Goal: Task Accomplishment & Management: Manage account settings

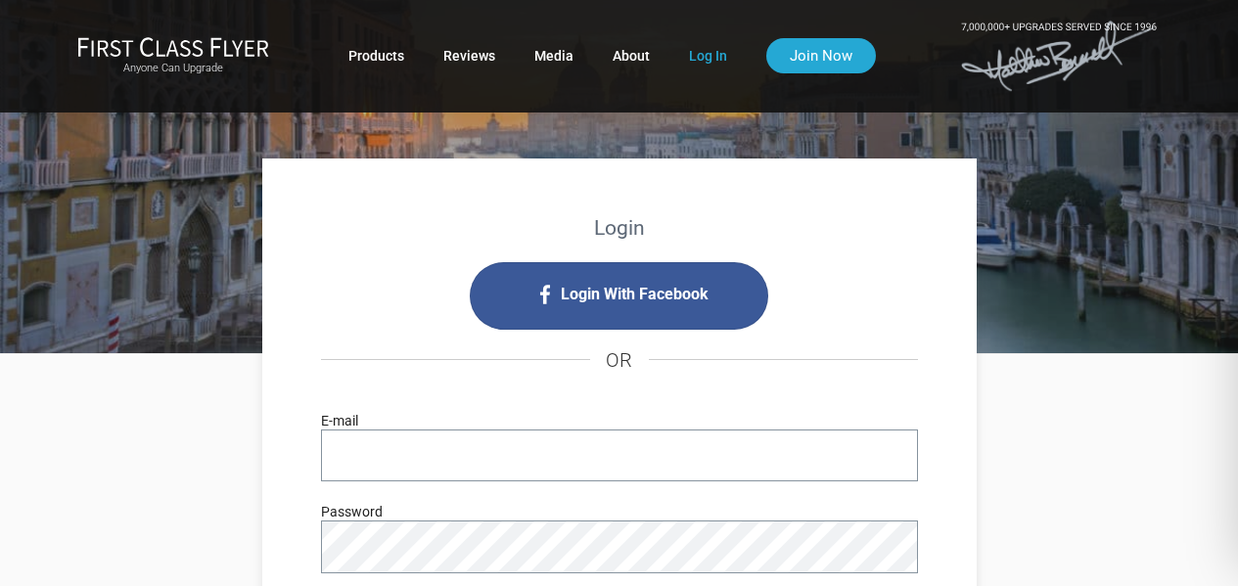
type input "travel.james@gmail.com"
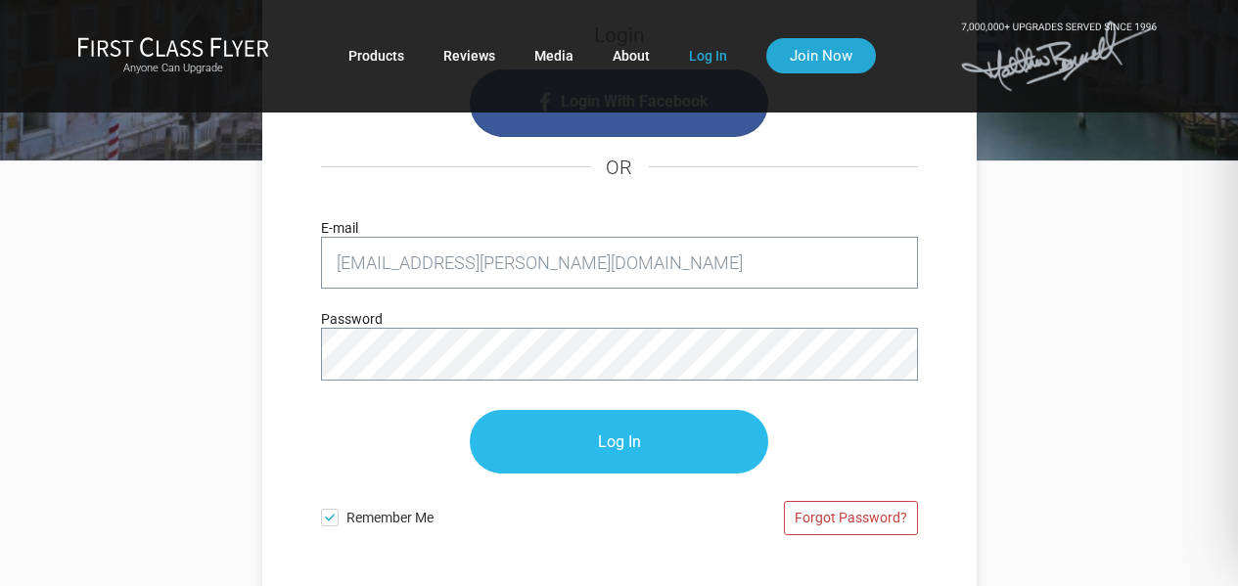
click at [587, 436] on input "Log In" at bounding box center [619, 442] width 298 height 64
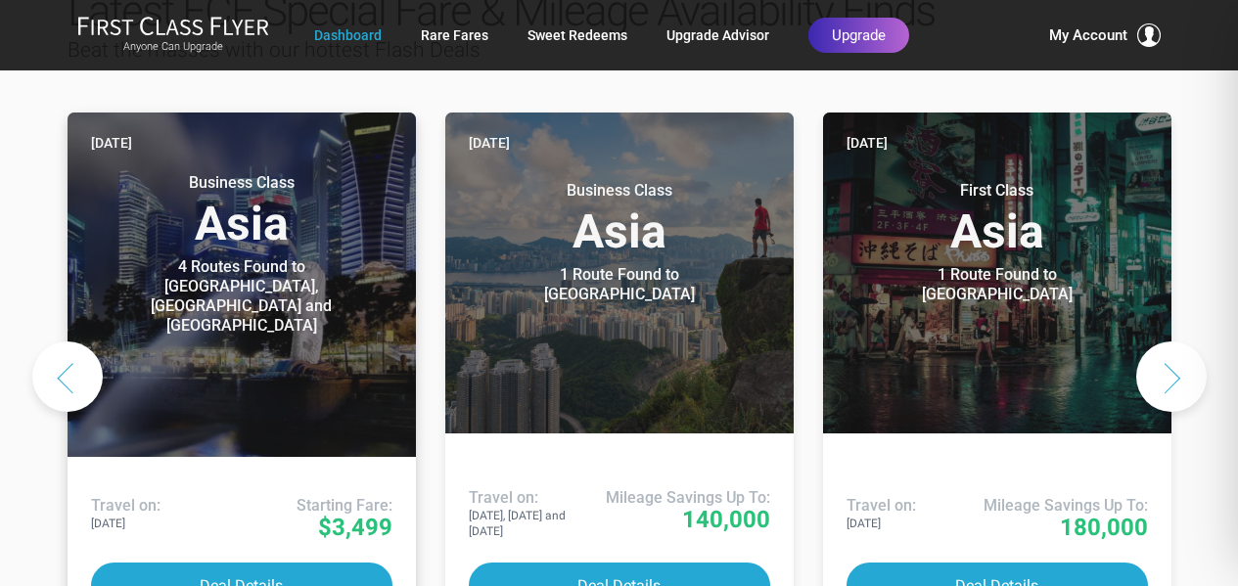
scroll to position [1076, 0]
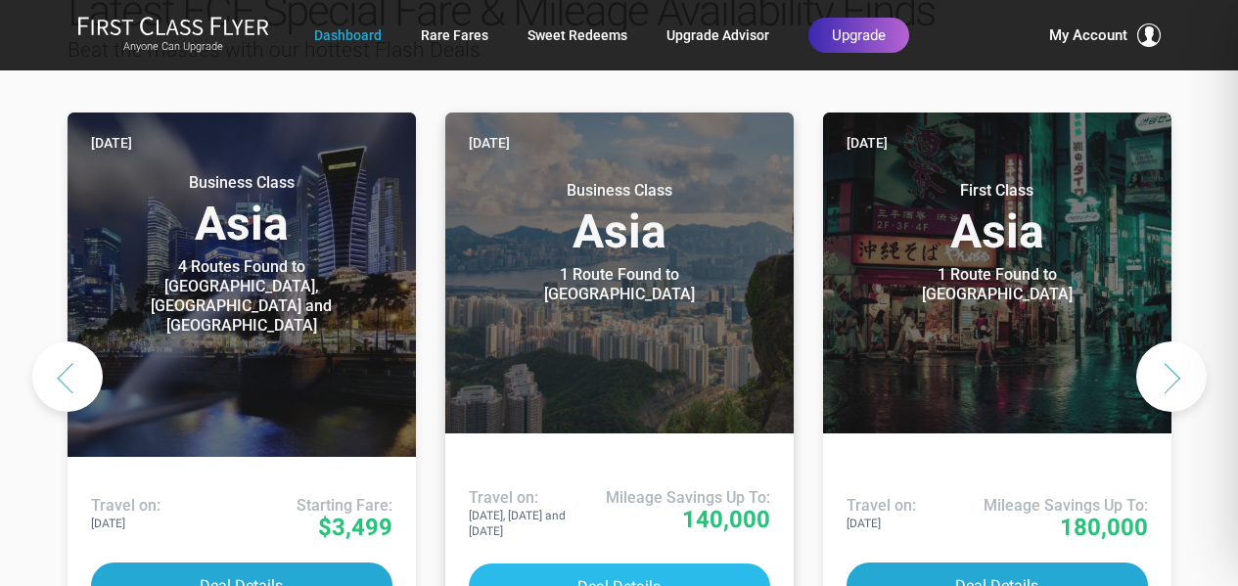
click at [615, 564] on button "Deal Details" at bounding box center [619, 587] width 301 height 46
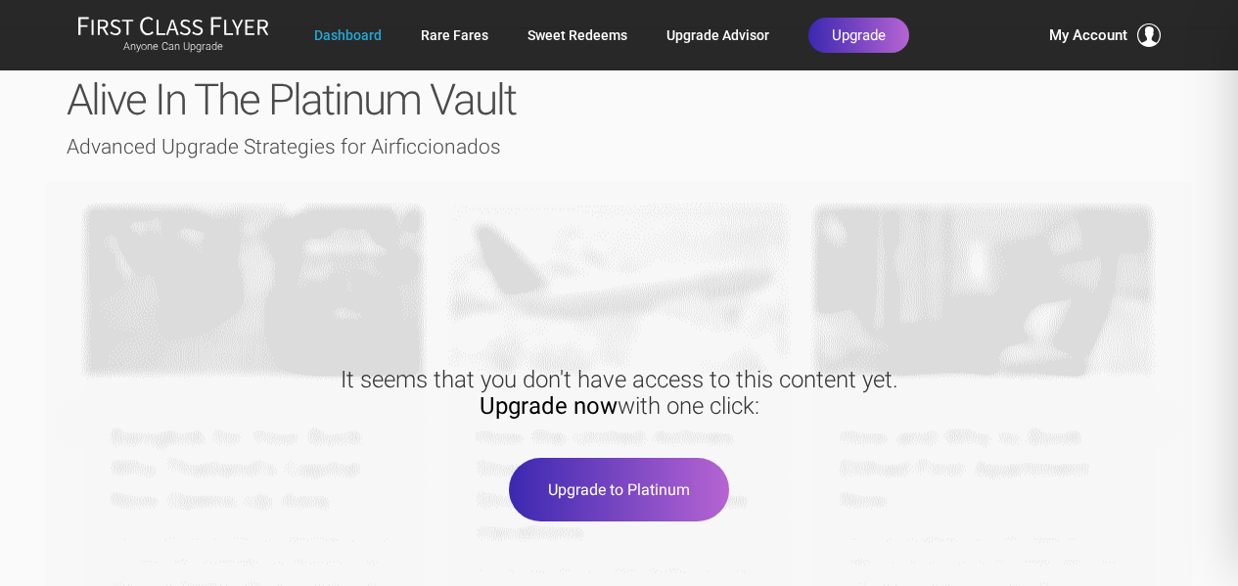
scroll to position [2736, 0]
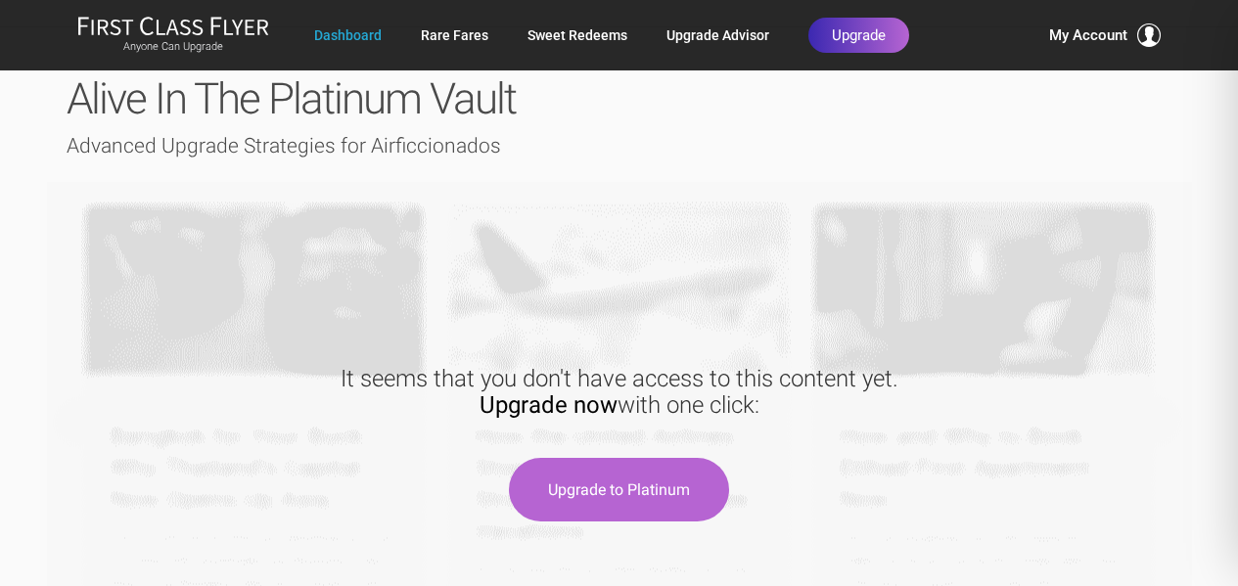
click at [629, 458] on button "Upgrade to Platinum" at bounding box center [619, 490] width 220 height 64
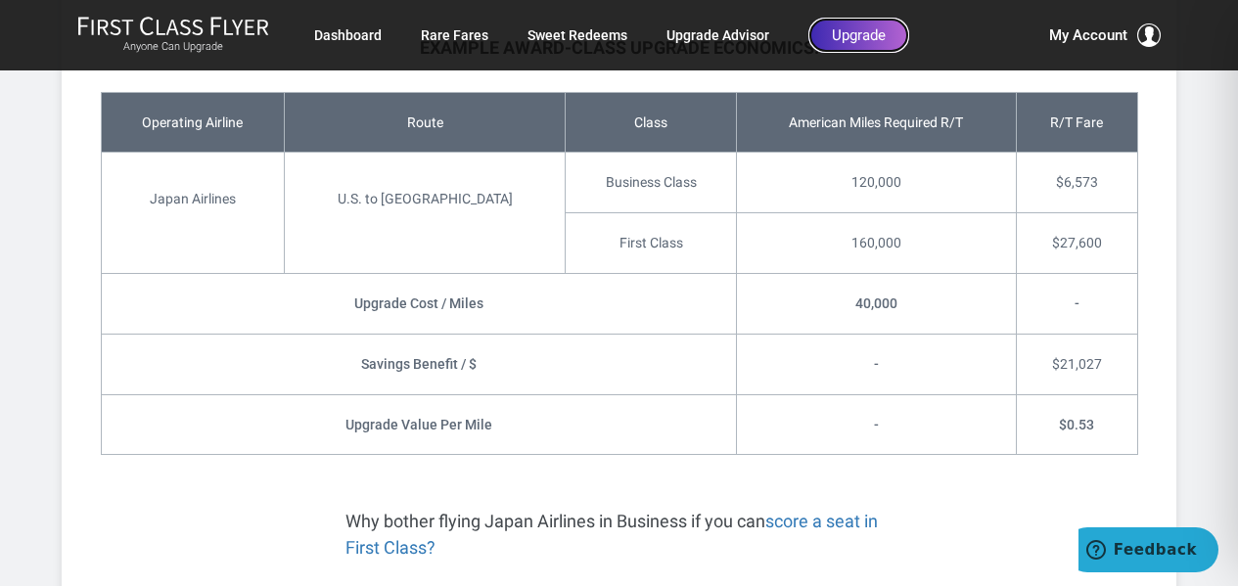
scroll to position [1009, 0]
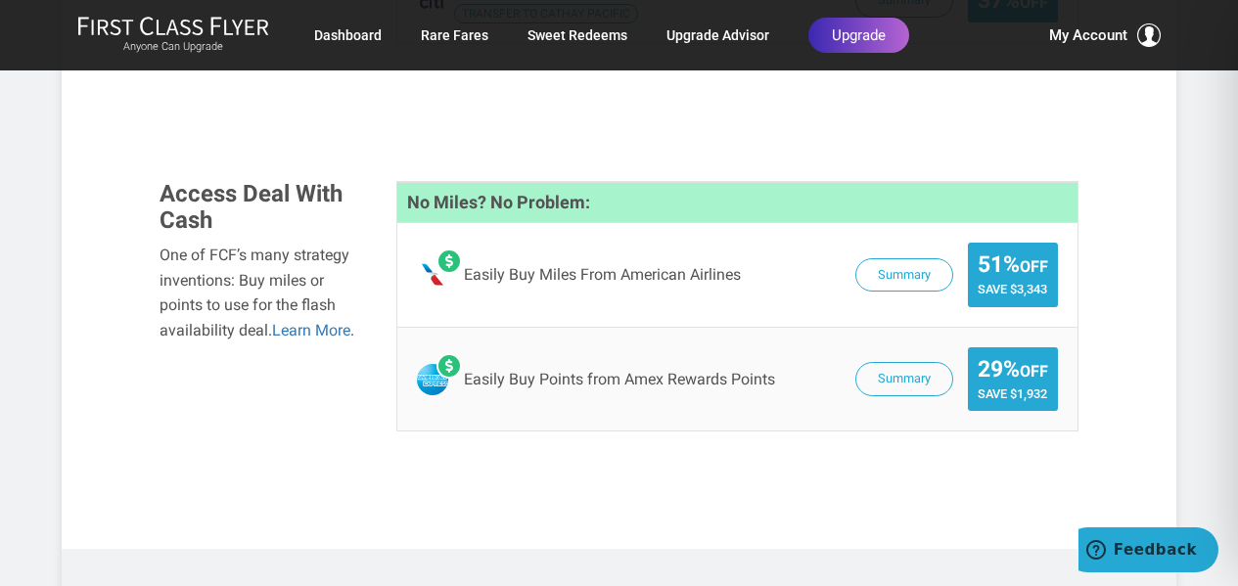
scroll to position [1958, 0]
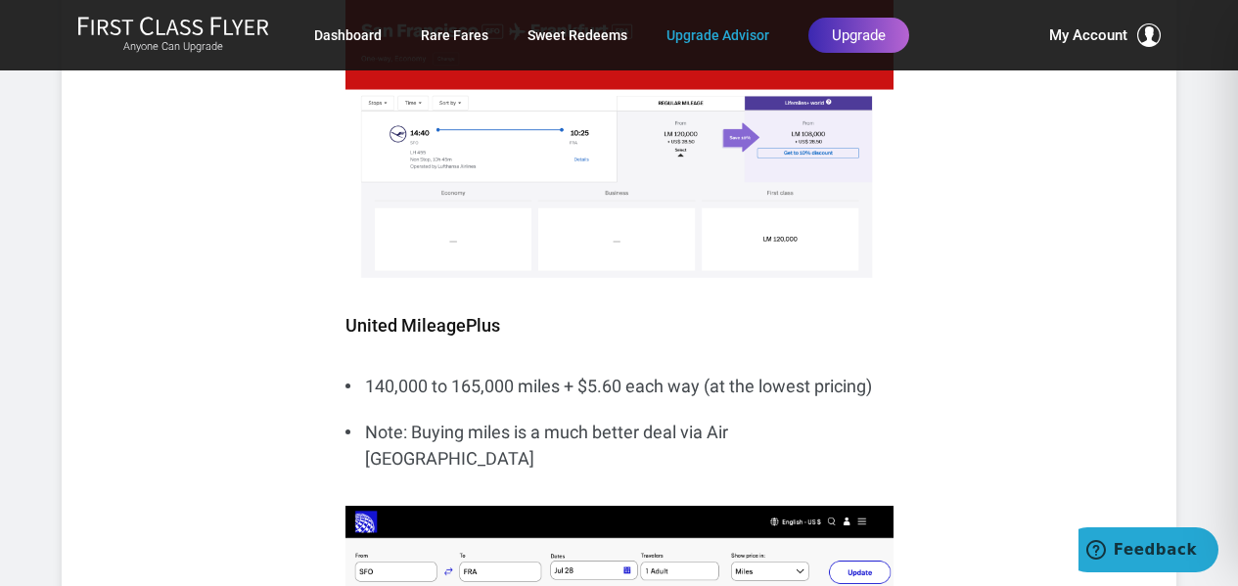
scroll to position [3031, 0]
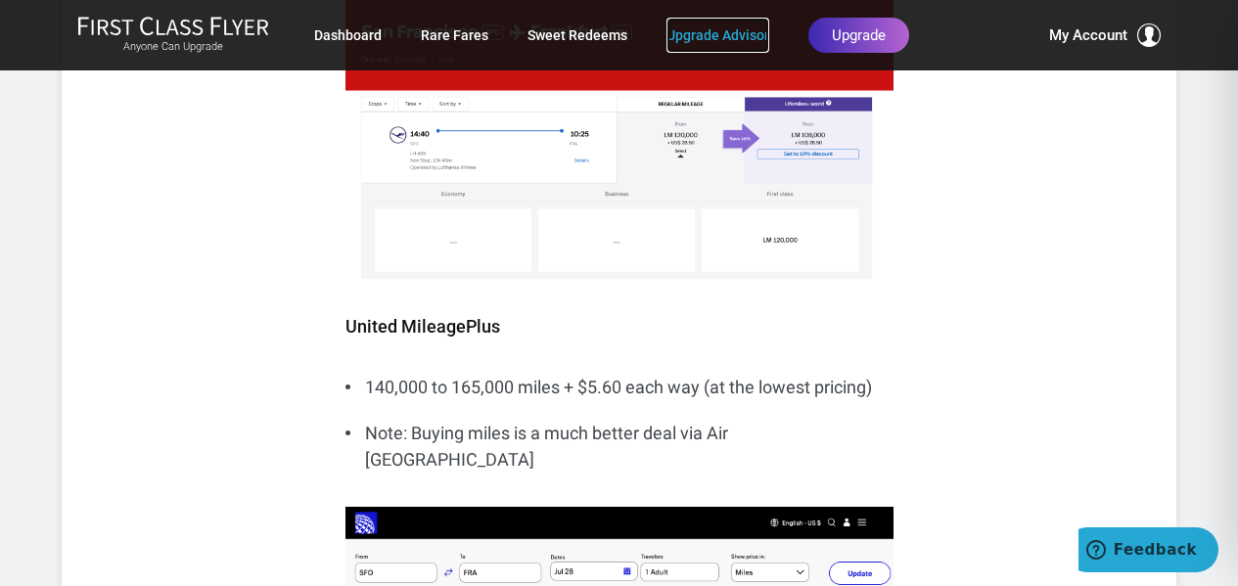
click at [699, 40] on link "Upgrade Advisor" at bounding box center [717, 35] width 103 height 35
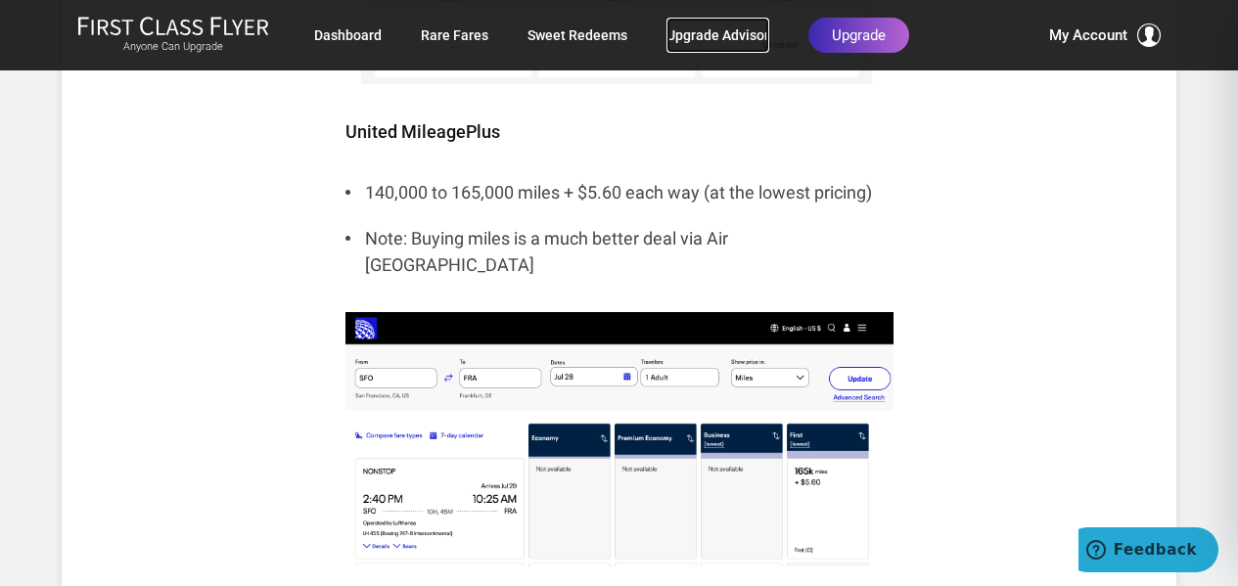
scroll to position [3226, 0]
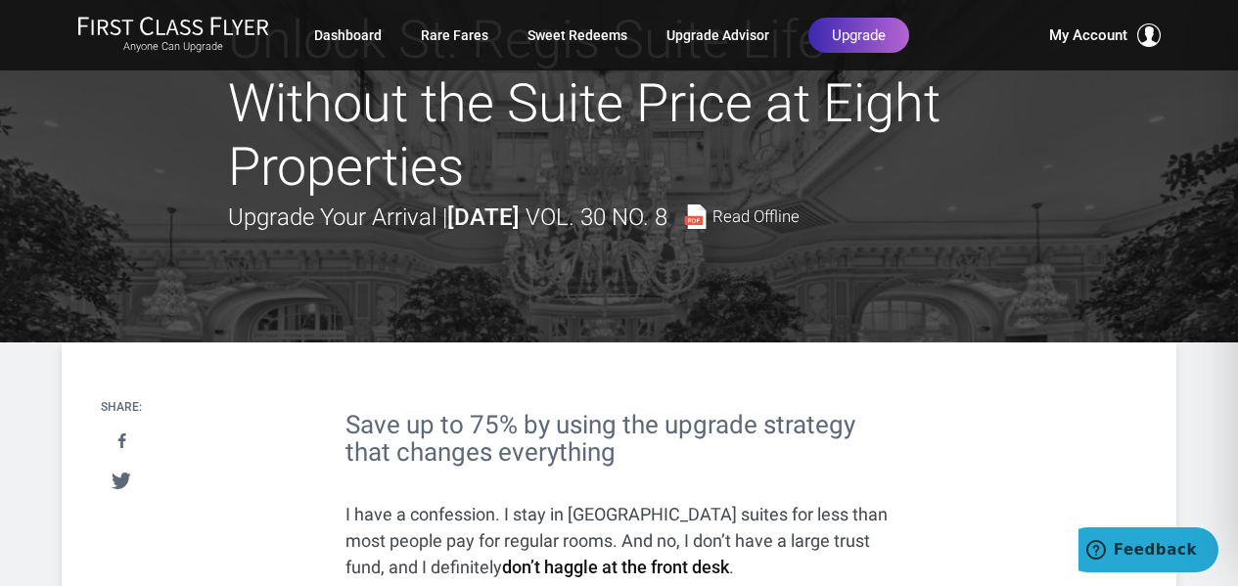
scroll to position [97, 0]
click at [800, 214] on span "Read Offline" at bounding box center [755, 216] width 87 height 17
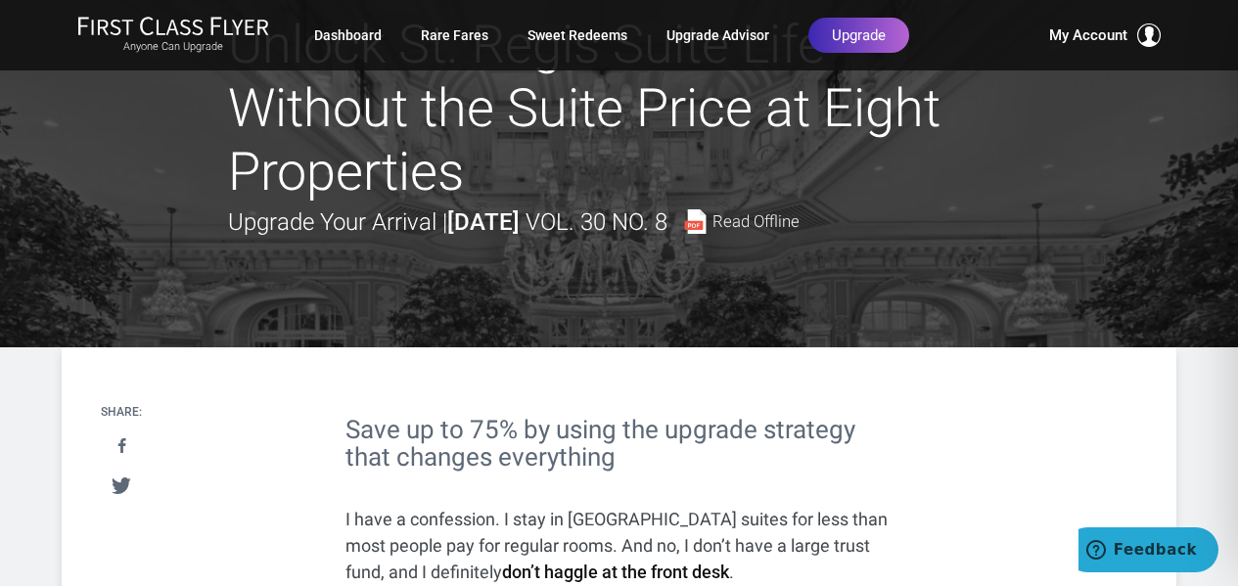
scroll to position [0, 0]
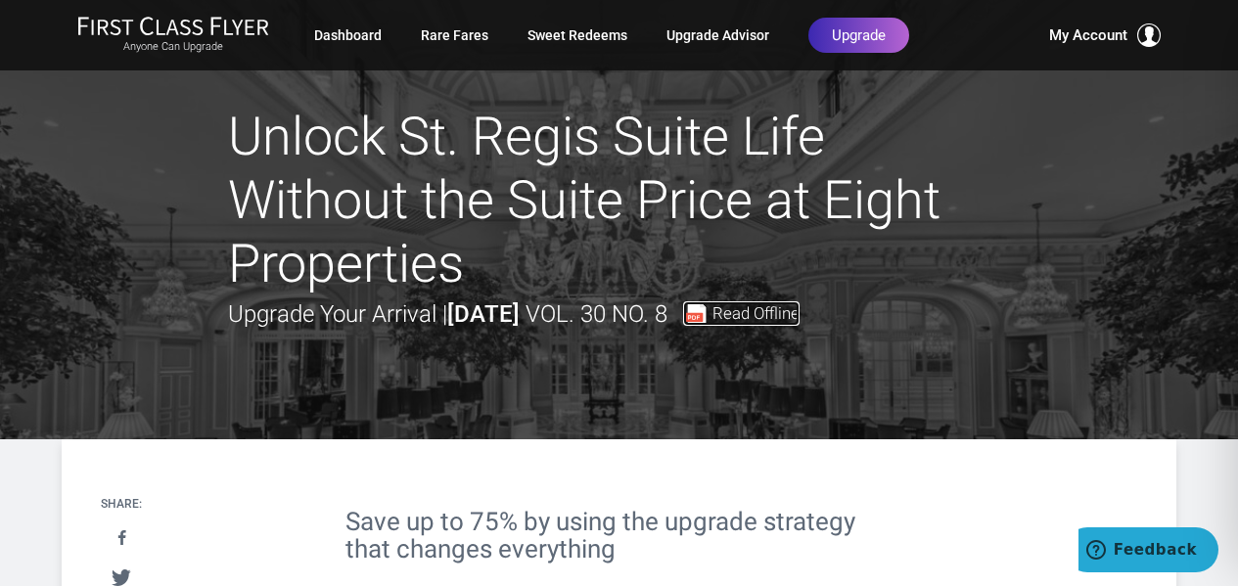
click at [800, 315] on span "Read Offline" at bounding box center [755, 313] width 87 height 17
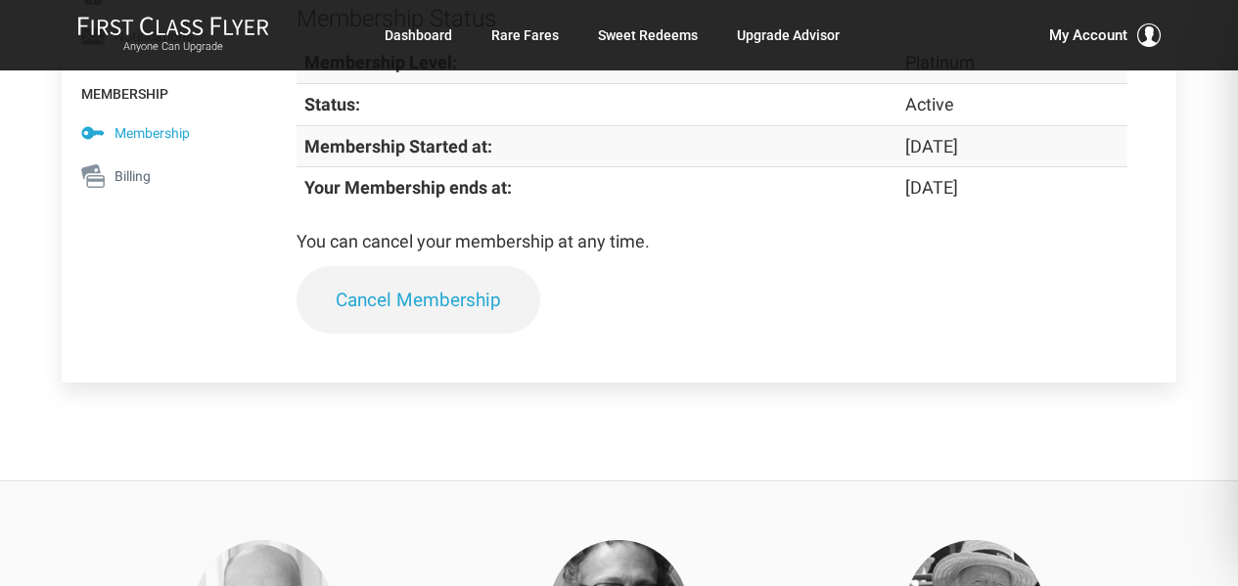
scroll to position [469, 0]
click at [378, 303] on link "Cancel Membership" at bounding box center [419, 299] width 244 height 68
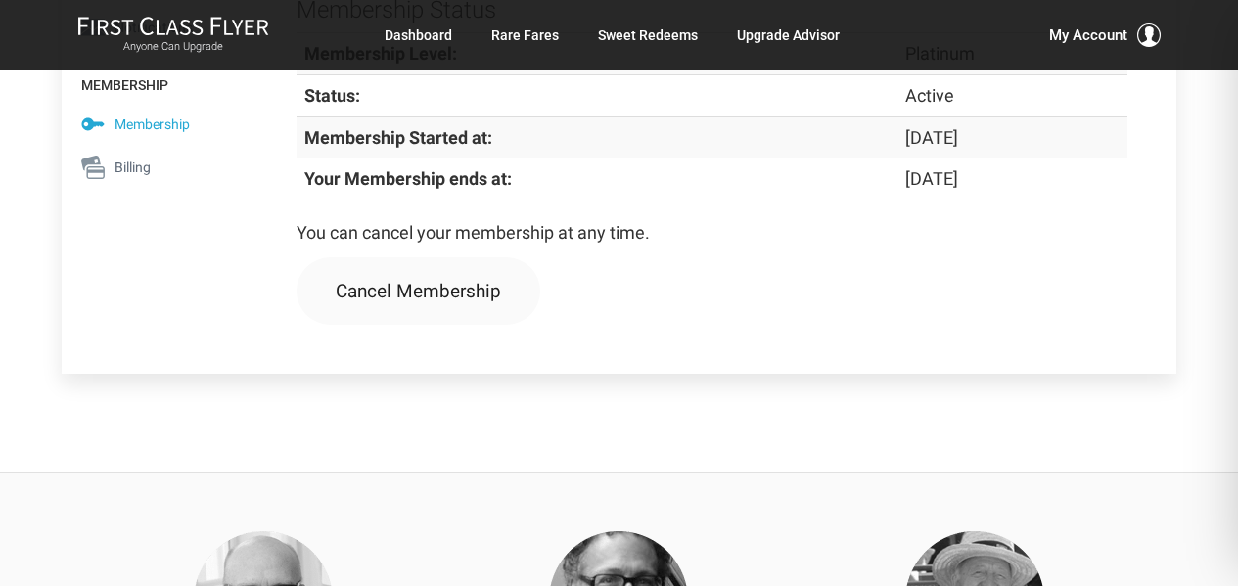
scroll to position [476, 0]
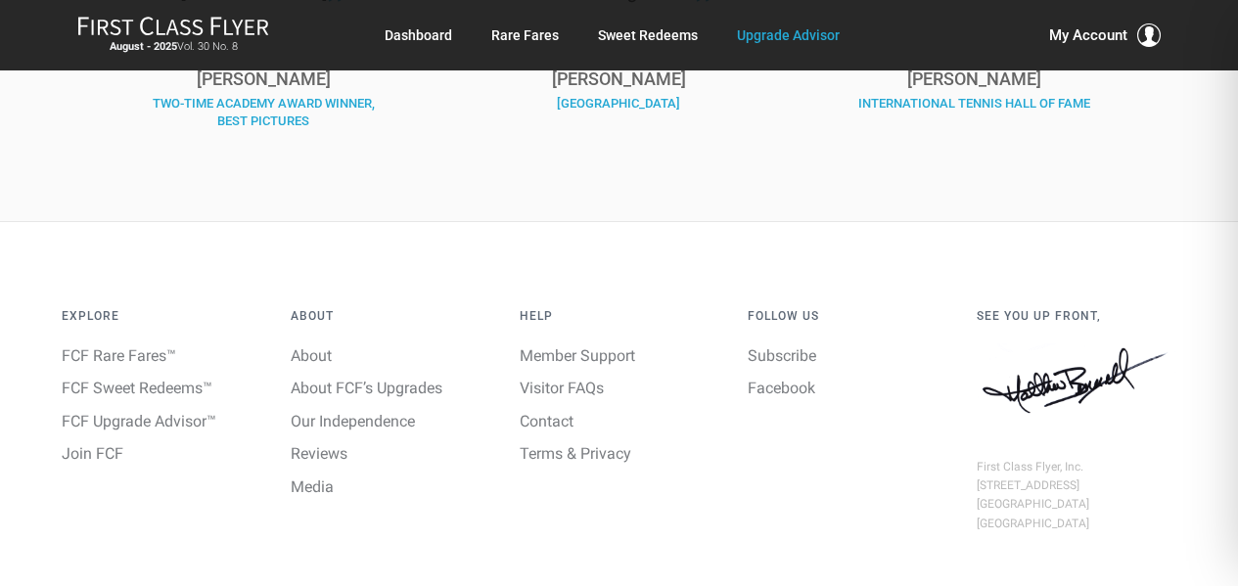
scroll to position [3227, 0]
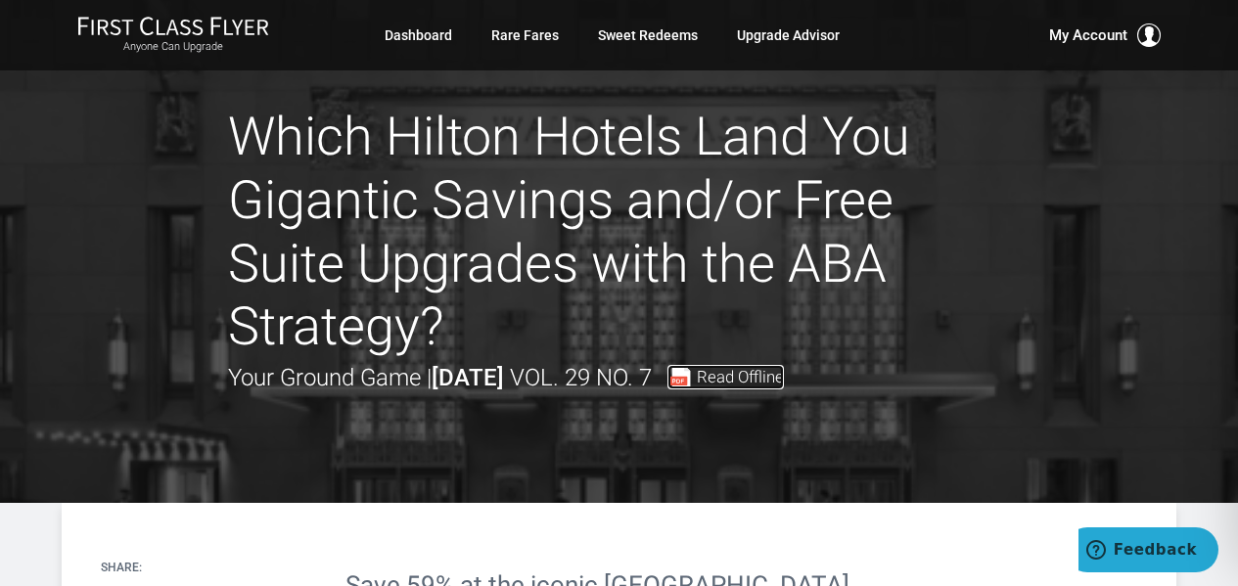
click at [773, 375] on span "Read Offline" at bounding box center [740, 377] width 87 height 17
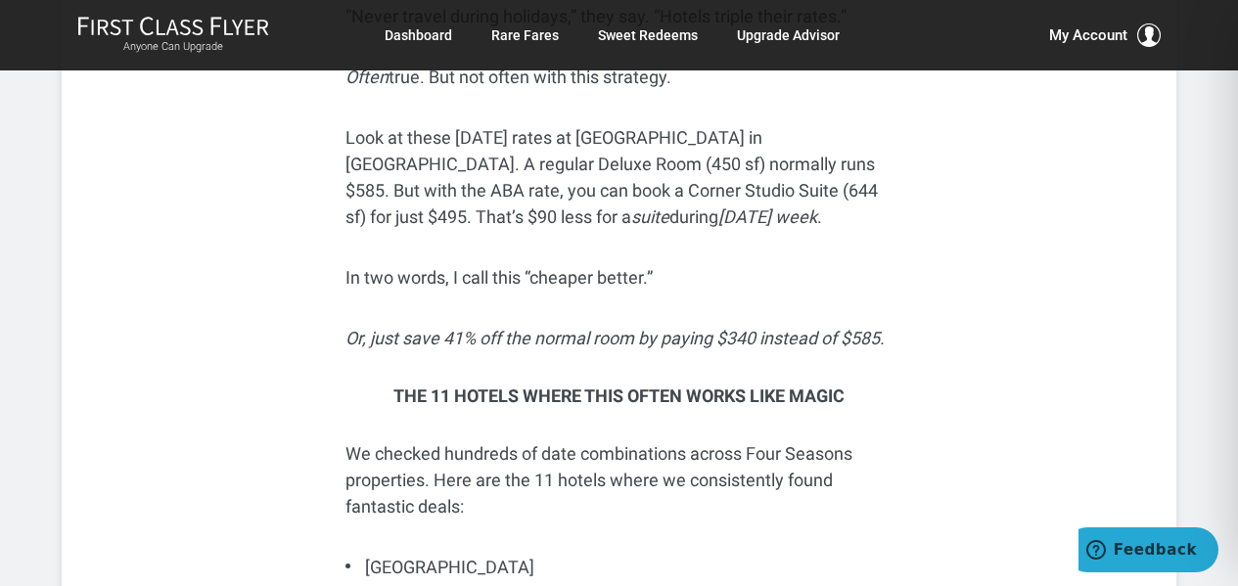
scroll to position [4598, 0]
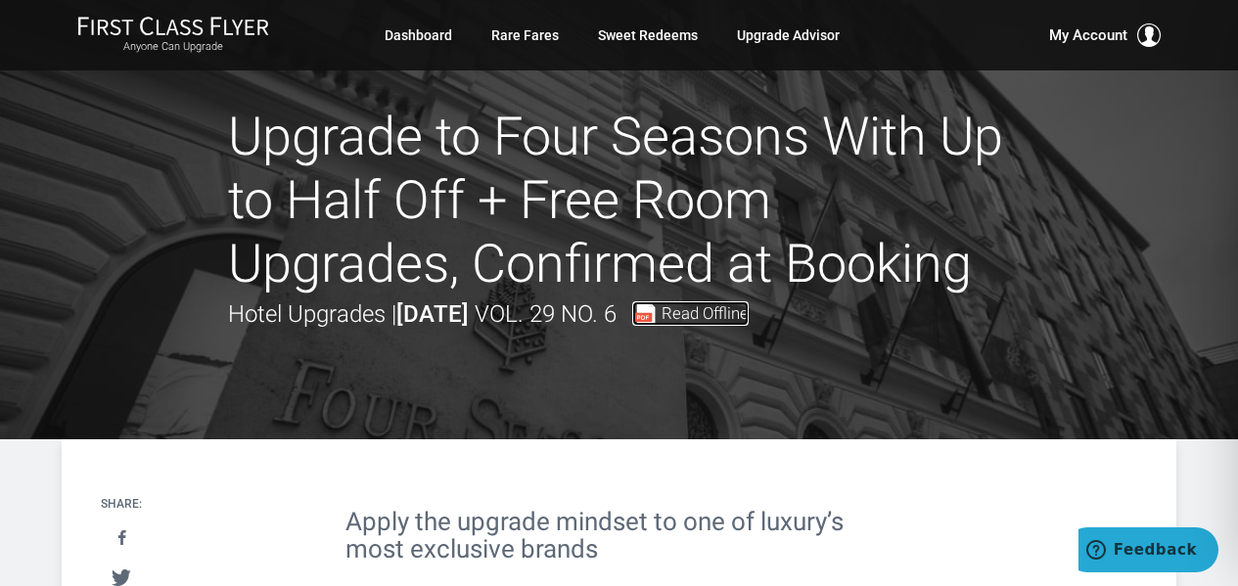
click at [739, 317] on span "Read Offline" at bounding box center [705, 313] width 87 height 17
